Goal: Find specific page/section: Find specific page/section

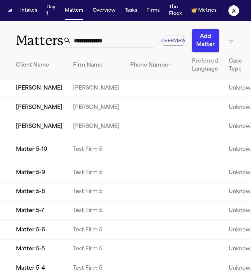
click at [154, 13] on button "Firms" at bounding box center [153, 11] width 19 height 12
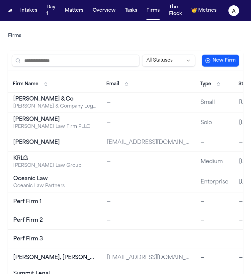
click at [70, 58] on input "search" at bounding box center [76, 61] width 128 height 12
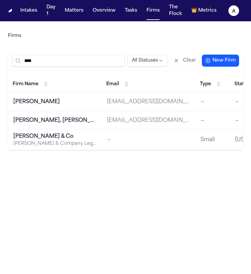
type input "***"
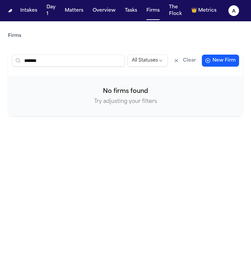
type input "********"
